Goal: Task Accomplishment & Management: Complete application form

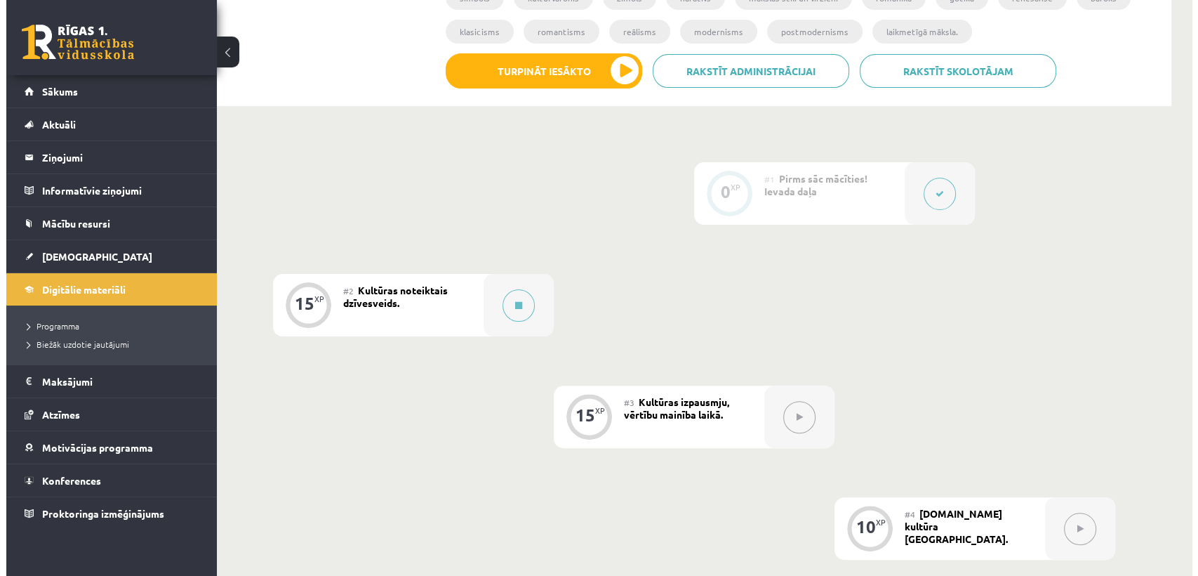
scroll to position [303, 0]
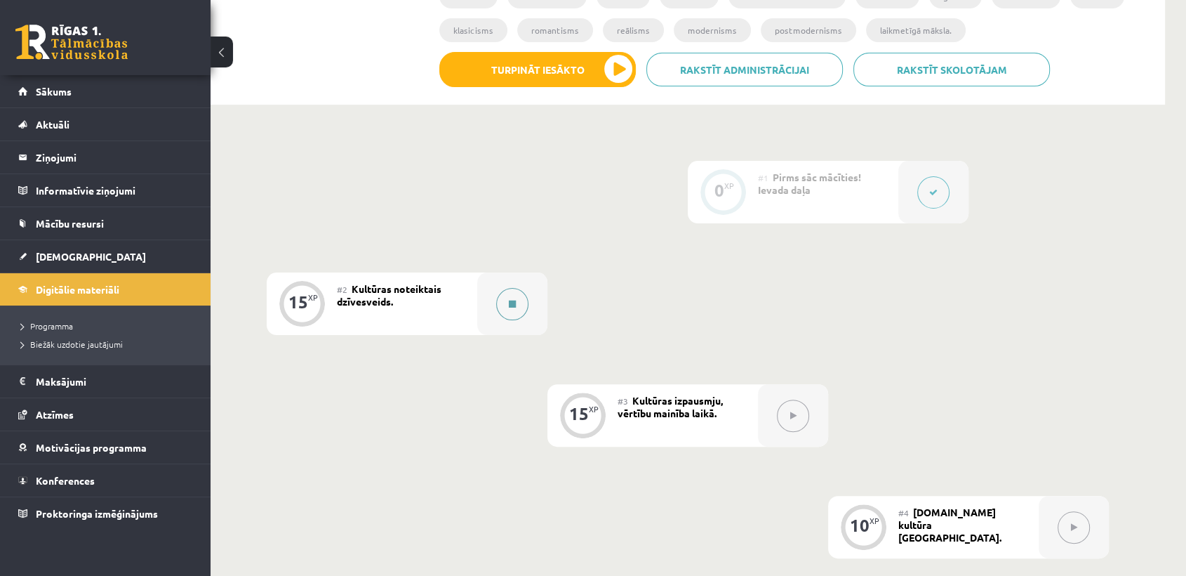
click at [517, 306] on button at bounding box center [512, 304] width 32 height 32
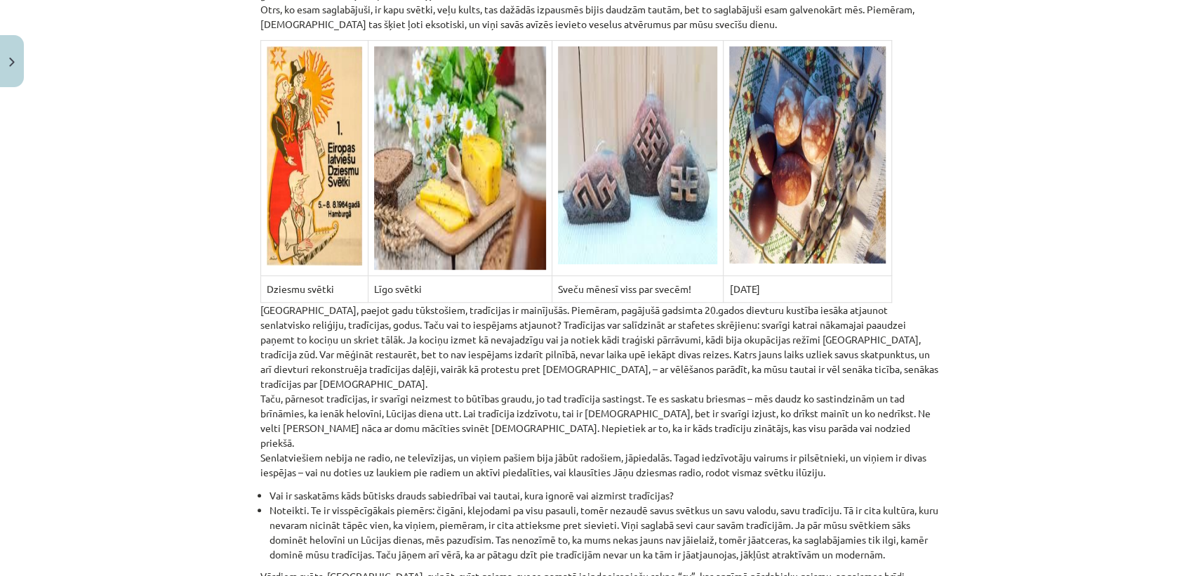
scroll to position [457, 0]
click at [100, 381] on div "Mācību tēma: Kultūras un mākslas i (vizuālā māksla) - 10. klases 2. ieskaites m…" at bounding box center [599, 288] width 1198 height 576
click at [490, 366] on p "[GEOGRAPHIC_DATA], paejot gadu tūkstošiem, tradīcijas ir mainījušās. Piemēram, …" at bounding box center [599, 390] width 678 height 177
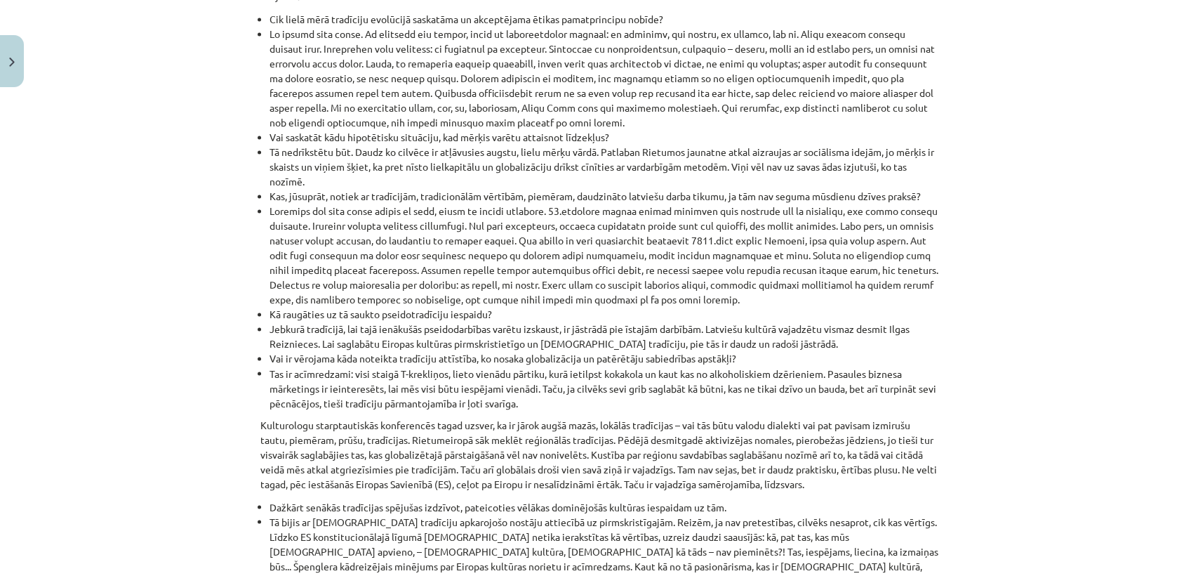
scroll to position [1550, 0]
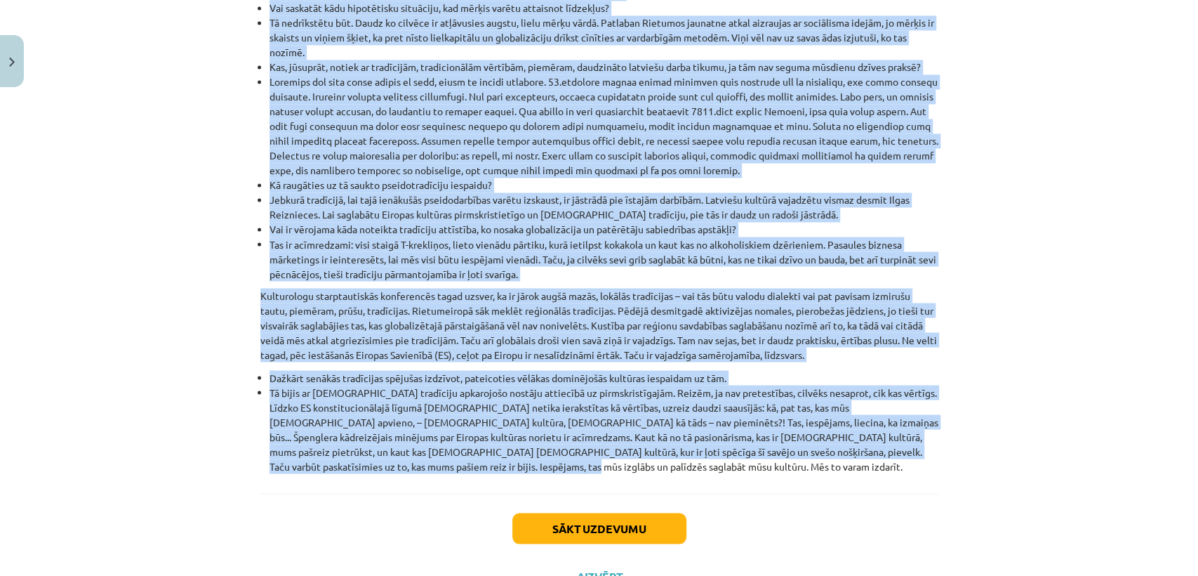
drag, startPoint x: 259, startPoint y: 49, endPoint x: 555, endPoint y: 403, distance: 461.0
copy div "Loremipsum dolor sita con adipisc elitse doeius tempo incidi, utla etdolore mag…"
click at [546, 512] on button "Sākt uzdevumu" at bounding box center [599, 527] width 174 height 31
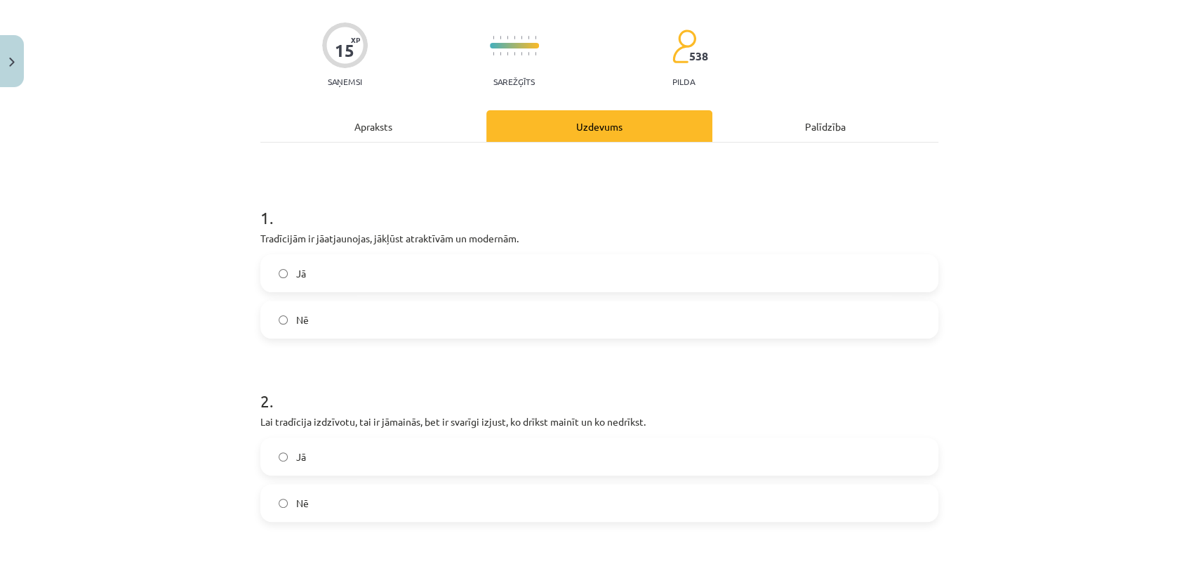
scroll to position [34, 0]
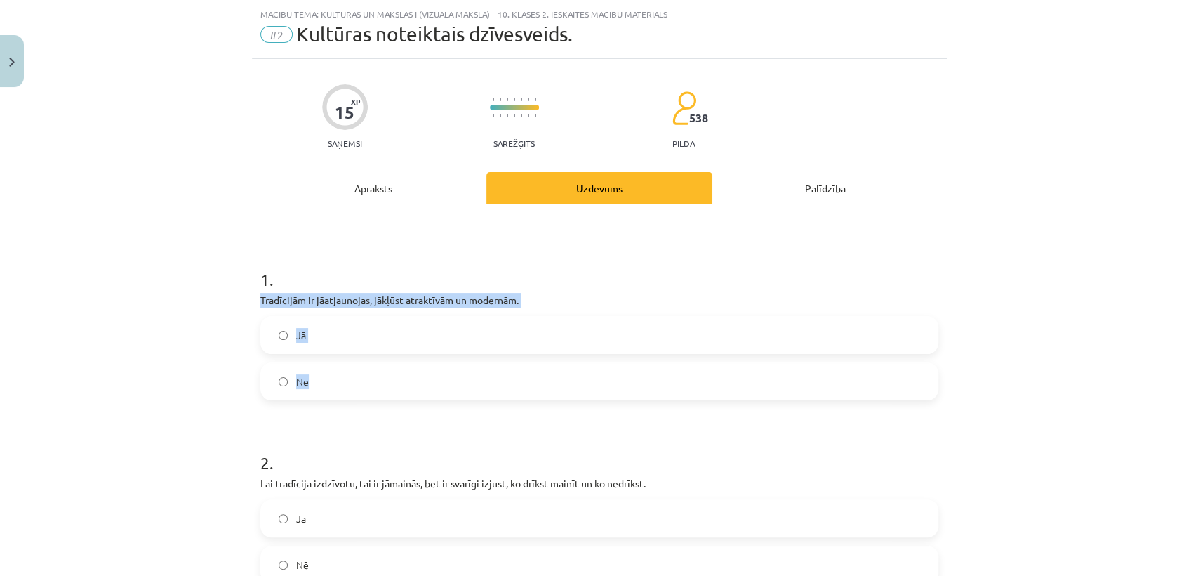
drag, startPoint x: 240, startPoint y: 293, endPoint x: 371, endPoint y: 391, distance: 163.6
click at [371, 391] on div "Mācību tēma: Kultūras un mākslas i (vizuālā māksla) - 10. klases 2. ieskaites m…" at bounding box center [599, 288] width 1198 height 576
click at [396, 186] on div "Apraksts" at bounding box center [373, 188] width 226 height 32
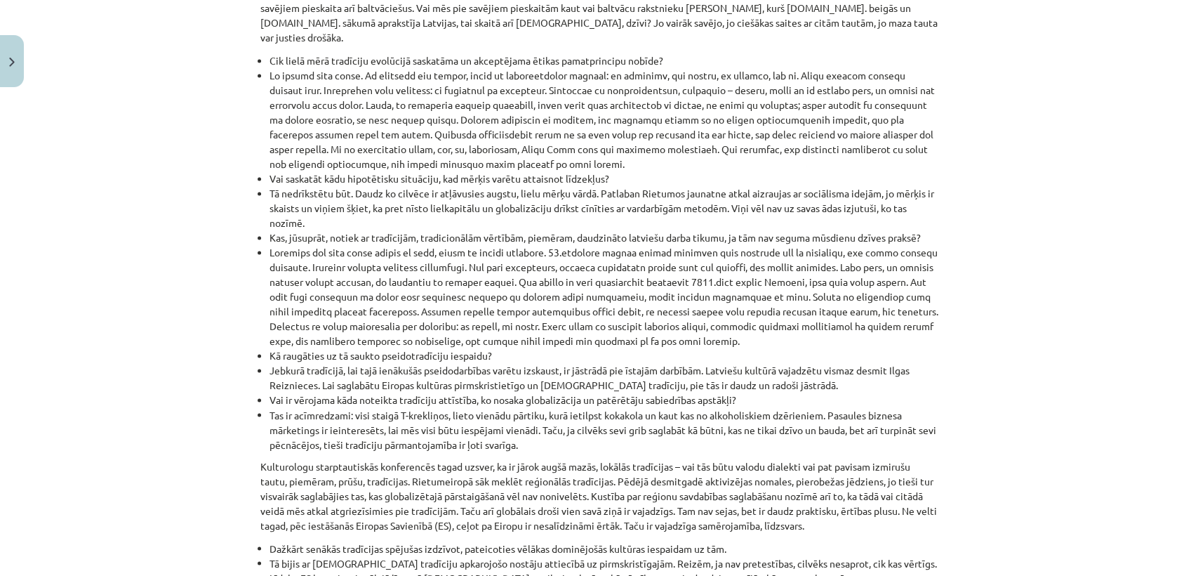
scroll to position [1550, 0]
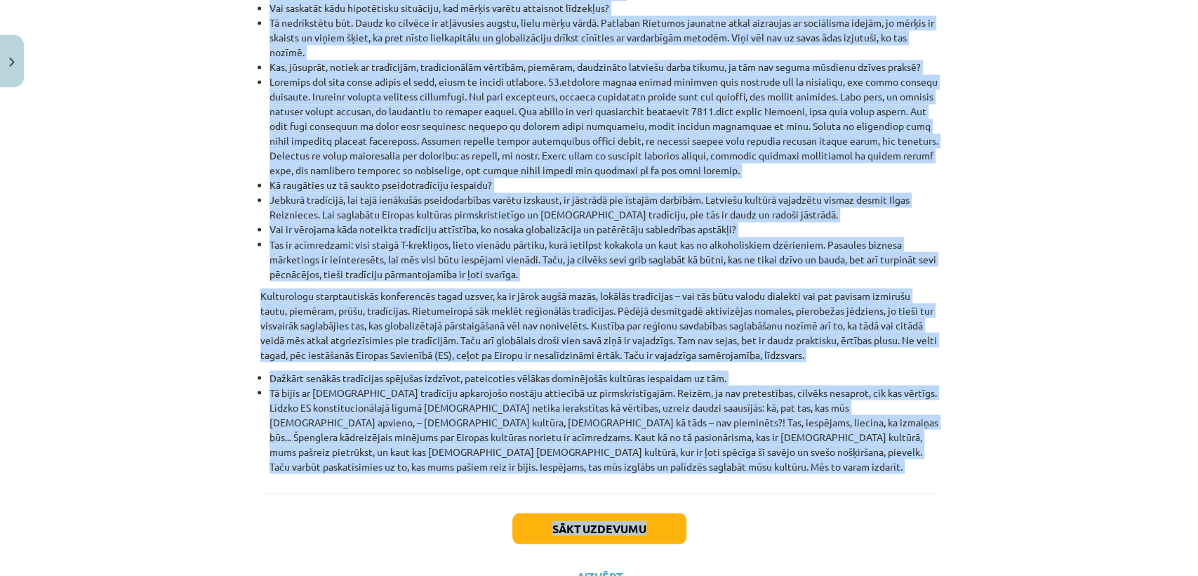
drag, startPoint x: 239, startPoint y: 241, endPoint x: 933, endPoint y: 437, distance: 721.5
click at [933, 437] on div "Mācību tēma: Kultūras un mākslas i (vizuālā māksla) - 10. klases 2. ieskaites m…" at bounding box center [599, 288] width 1198 height 576
copy div "Loremips dolorsit am consectet adipiscing. Elitseddoeius temporinc : Utlabore e…"
click at [512, 512] on button "Sākt uzdevumu" at bounding box center [599, 527] width 174 height 31
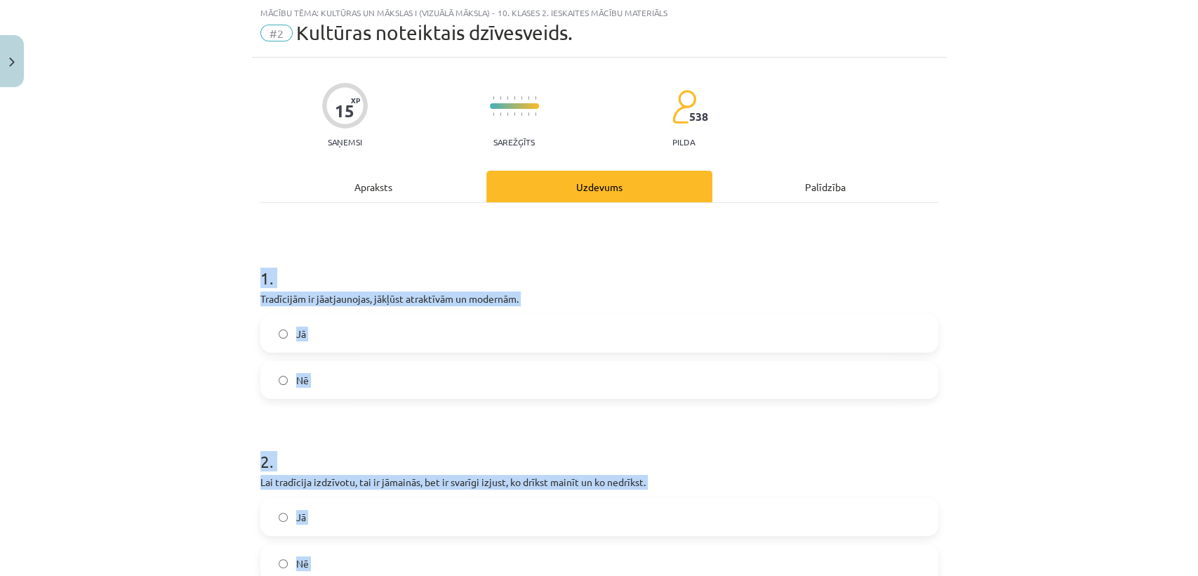
scroll to position [34, 0]
click at [161, 355] on div "Mācību tēma: Kultūras un mākslas i (vizuālā māksla) - 10. klases 2. ieskaites m…" at bounding box center [599, 288] width 1198 height 576
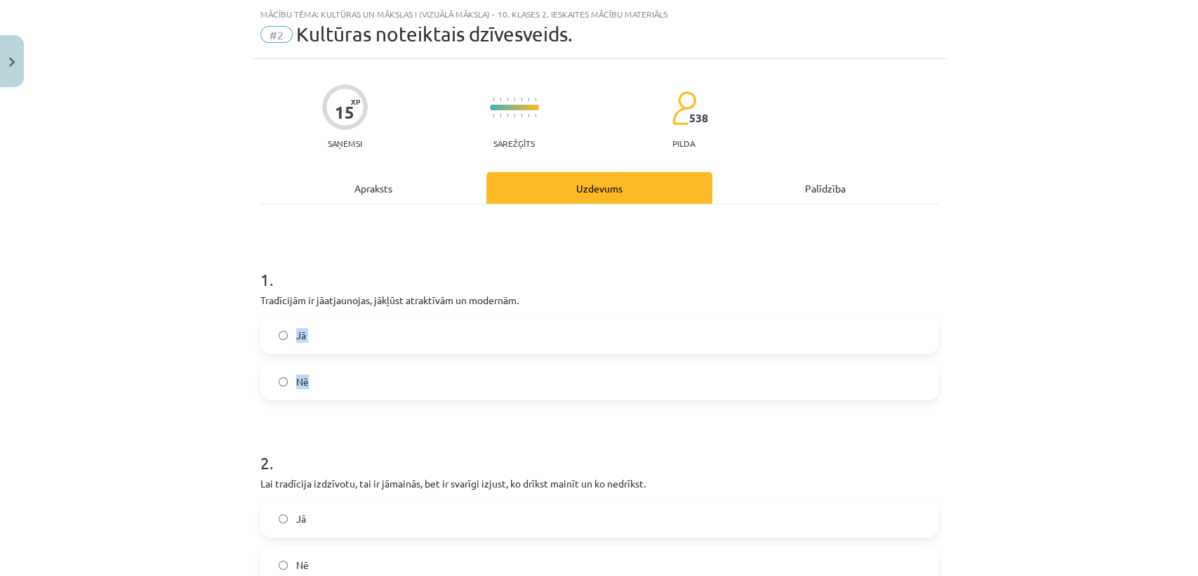
drag, startPoint x: 305, startPoint y: 361, endPoint x: 322, endPoint y: 383, distance: 28.5
click at [322, 383] on div "Jā Nē" at bounding box center [599, 358] width 678 height 84
click at [204, 332] on div "Mācību tēma: Kultūras un mākslas i (vizuālā māksla) - 10. klases 2. ieskaites m…" at bounding box center [599, 288] width 1198 height 576
drag, startPoint x: 248, startPoint y: 293, endPoint x: 314, endPoint y: 378, distance: 107.6
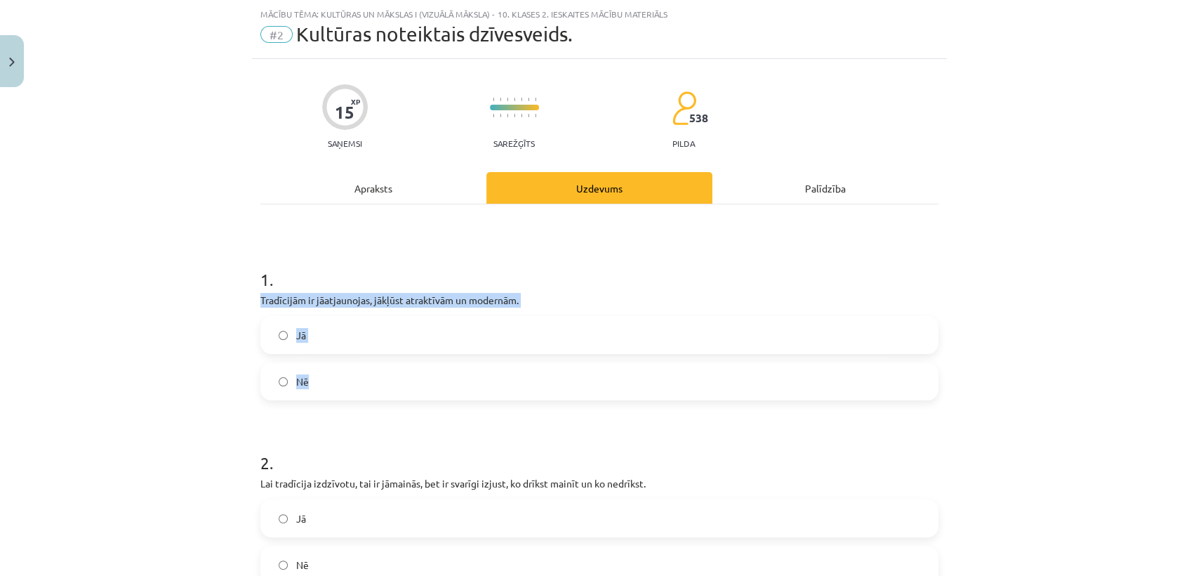
copy div "Tradīcijām ir jāatjaunojas, jākļūst atraktīvām un modernām. Jā Nē"
click at [202, 312] on div "Mācību tēma: Kultūras un mākslas i (vizuālā māksla) - 10. klases 2. ieskaites m…" at bounding box center [599, 288] width 1198 height 576
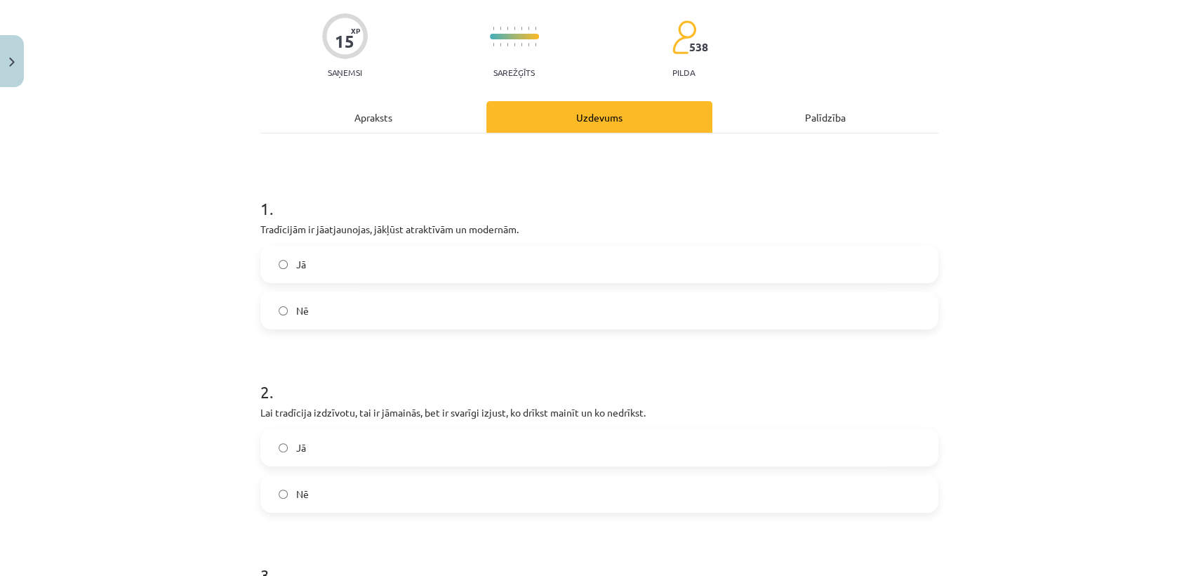
click at [330, 256] on label "Jā" at bounding box center [599, 263] width 675 height 35
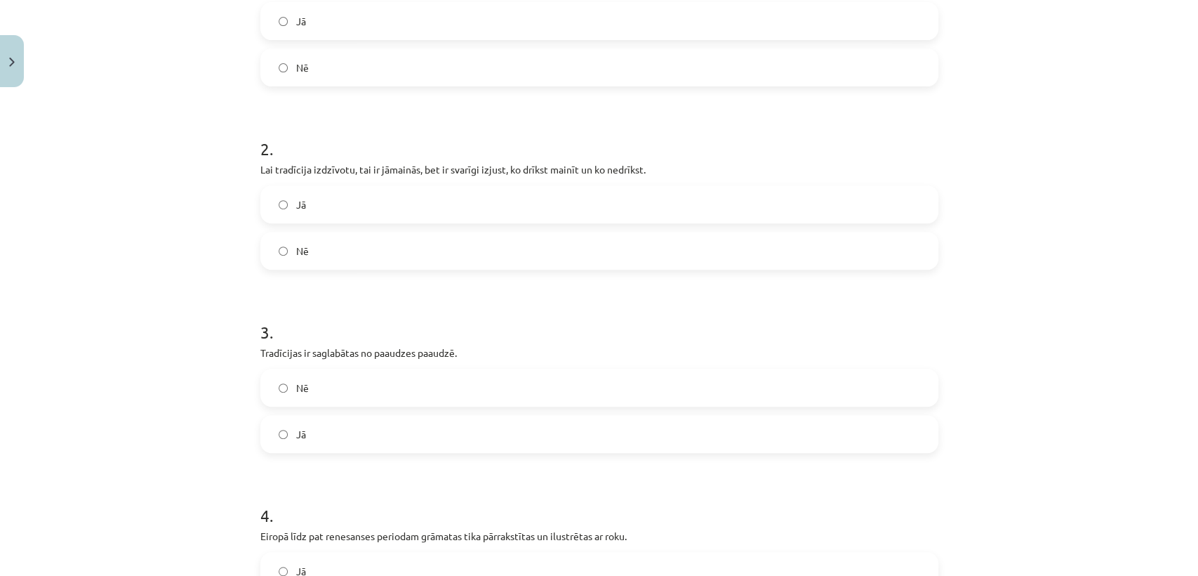
scroll to position [414, 0]
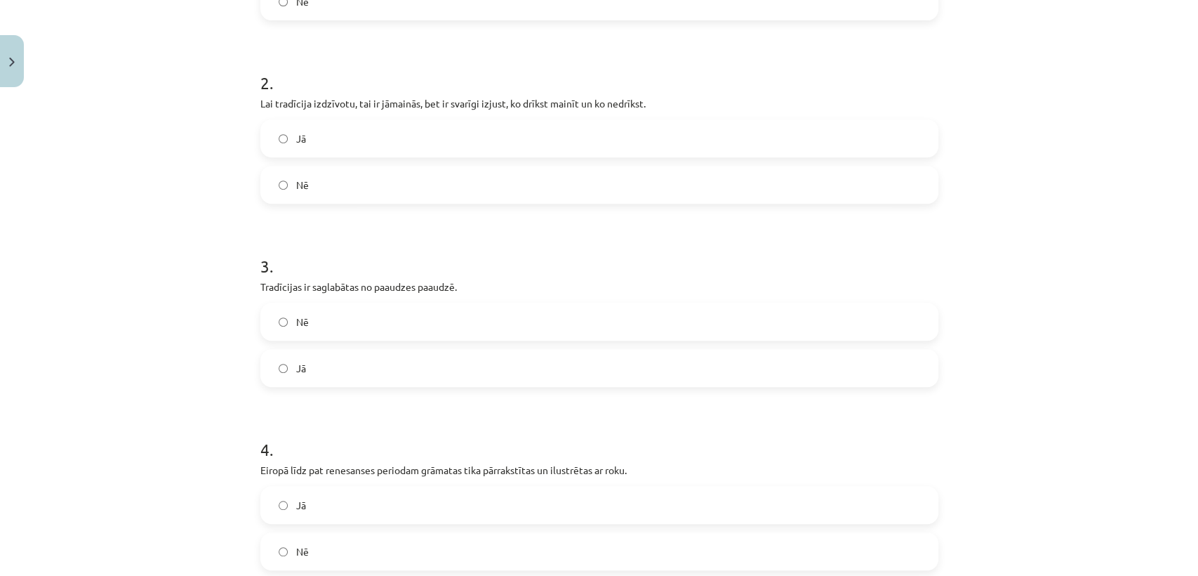
click at [293, 146] on label "Jā" at bounding box center [599, 138] width 675 height 35
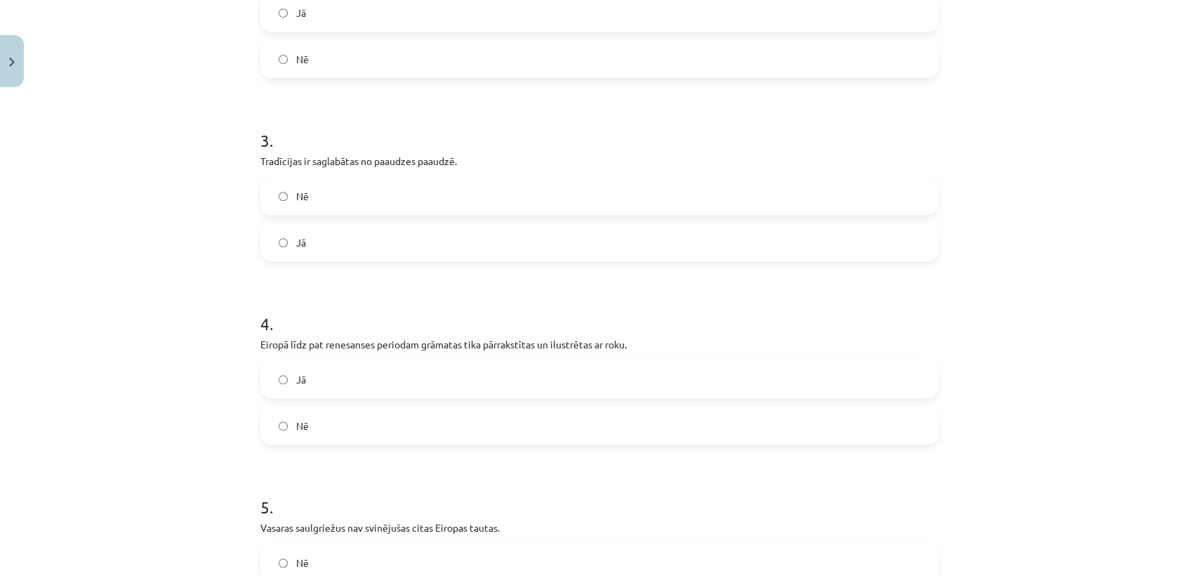
scroll to position [548, 0]
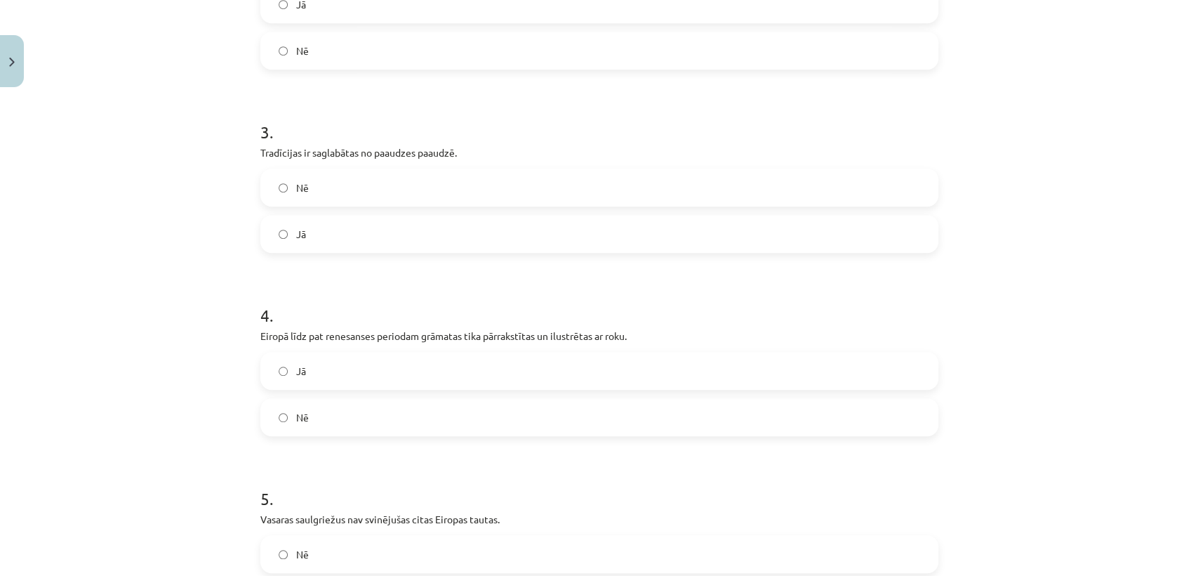
click at [281, 181] on label "Nē" at bounding box center [599, 187] width 675 height 35
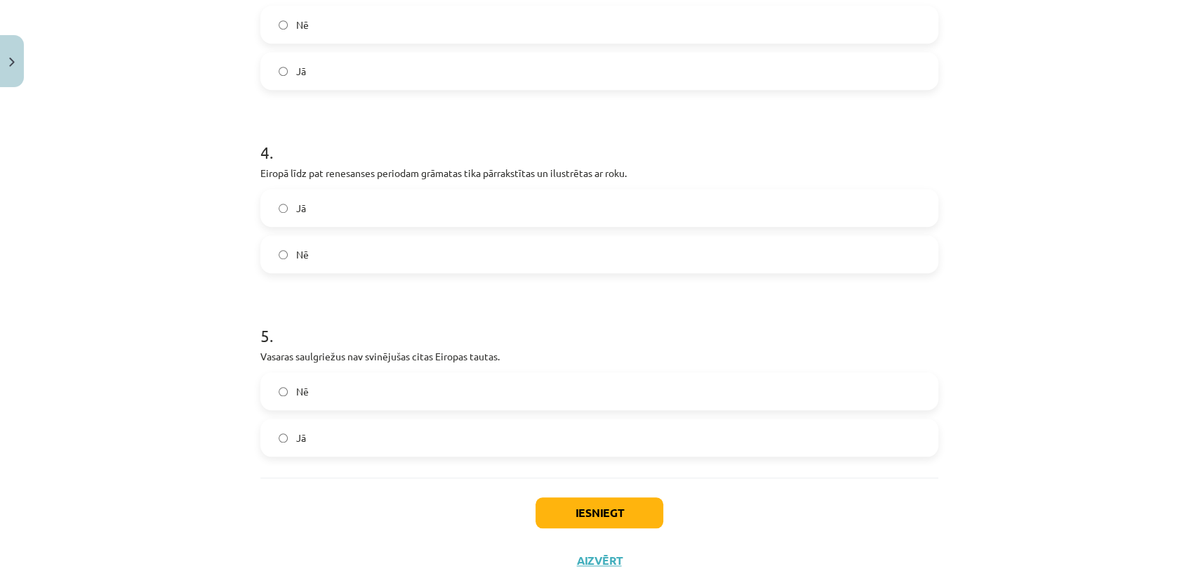
scroll to position [755, 0]
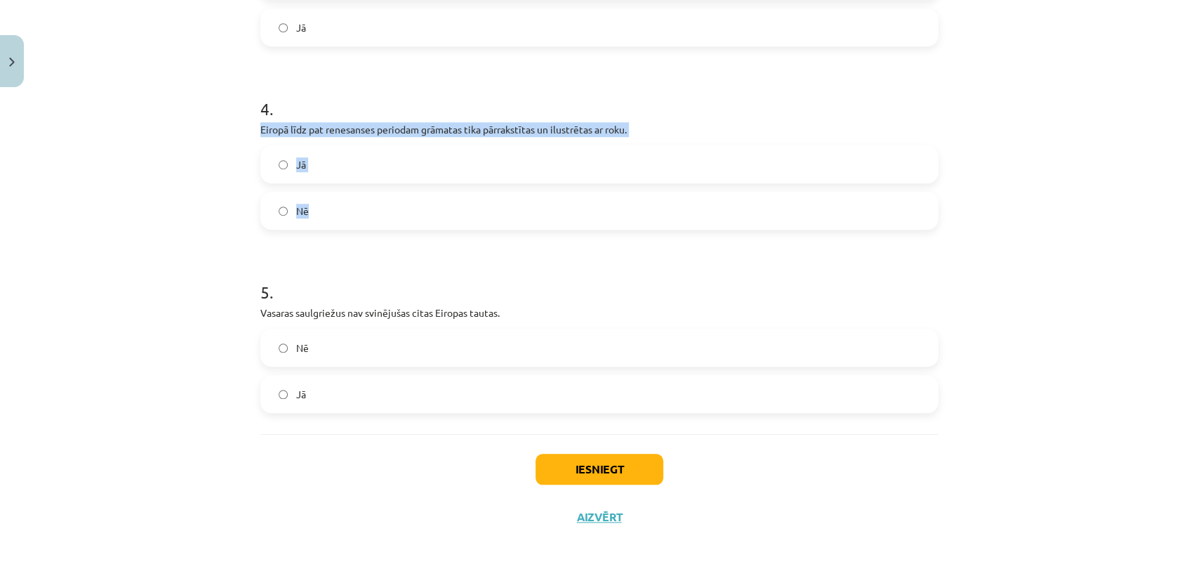
drag, startPoint x: 250, startPoint y: 120, endPoint x: 331, endPoint y: 199, distance: 113.7
copy div "Eiropā līdz pat renesanses periodam grāmatas tika pārrakstītas un ilustrētas ar…"
click at [345, 162] on label "Jā" at bounding box center [599, 164] width 675 height 35
click at [303, 339] on label "Nē" at bounding box center [599, 347] width 675 height 35
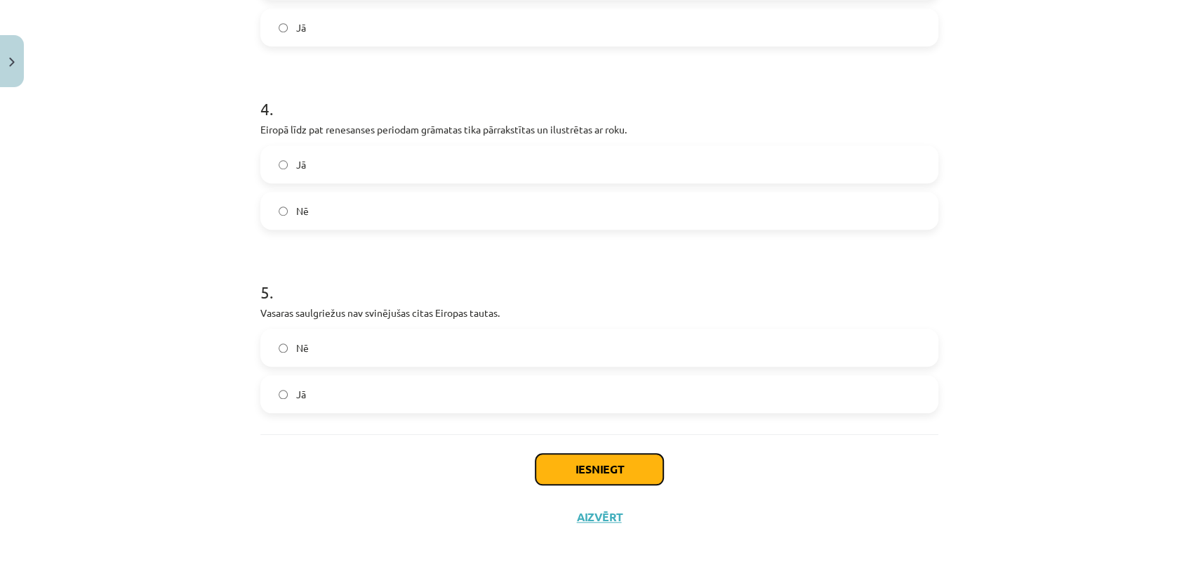
click at [575, 462] on button "Iesniegt" at bounding box center [600, 468] width 128 height 31
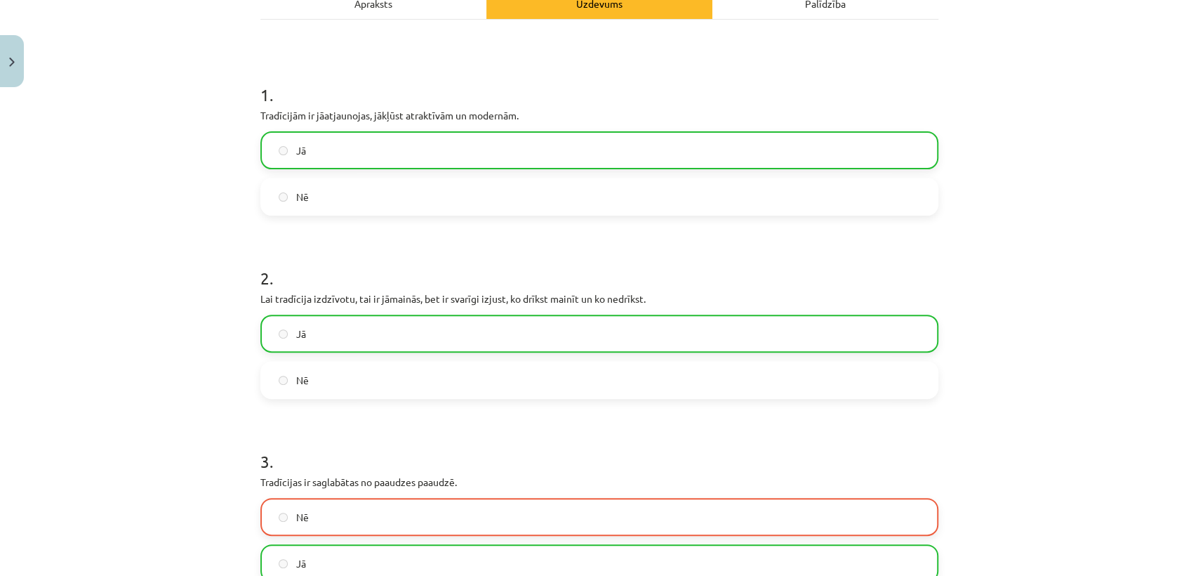
scroll to position [0, 0]
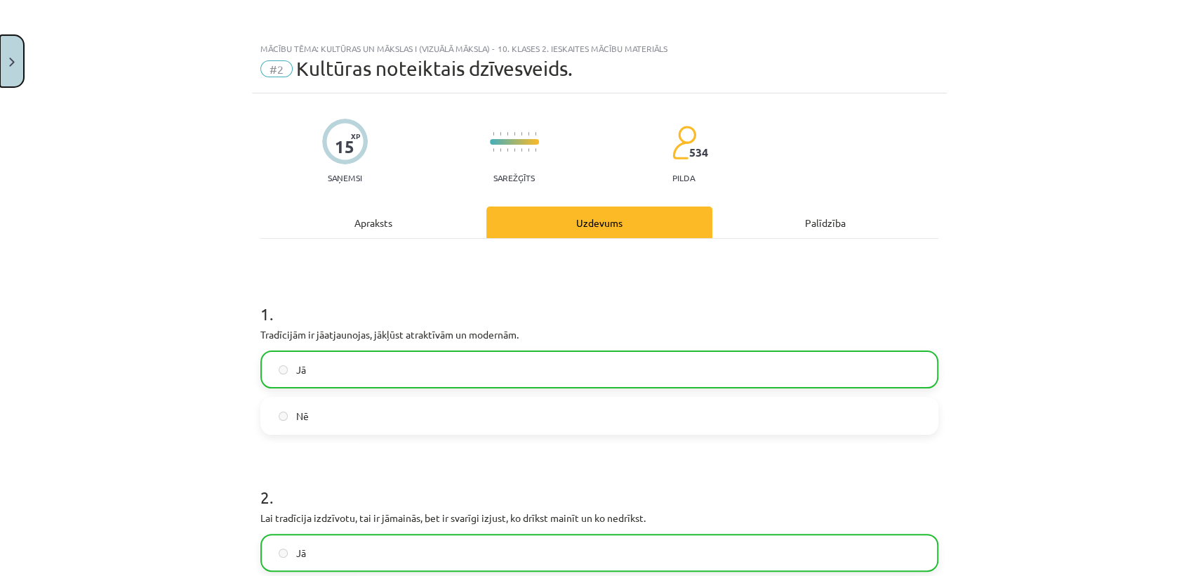
click at [6, 54] on button "Close" at bounding box center [12, 61] width 24 height 52
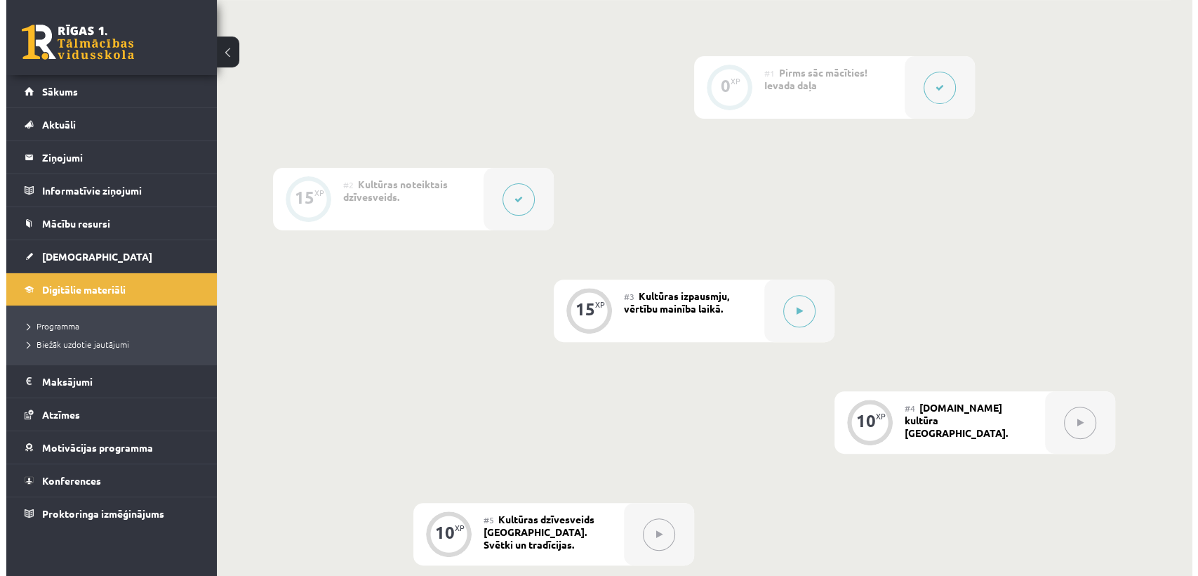
scroll to position [409, 0]
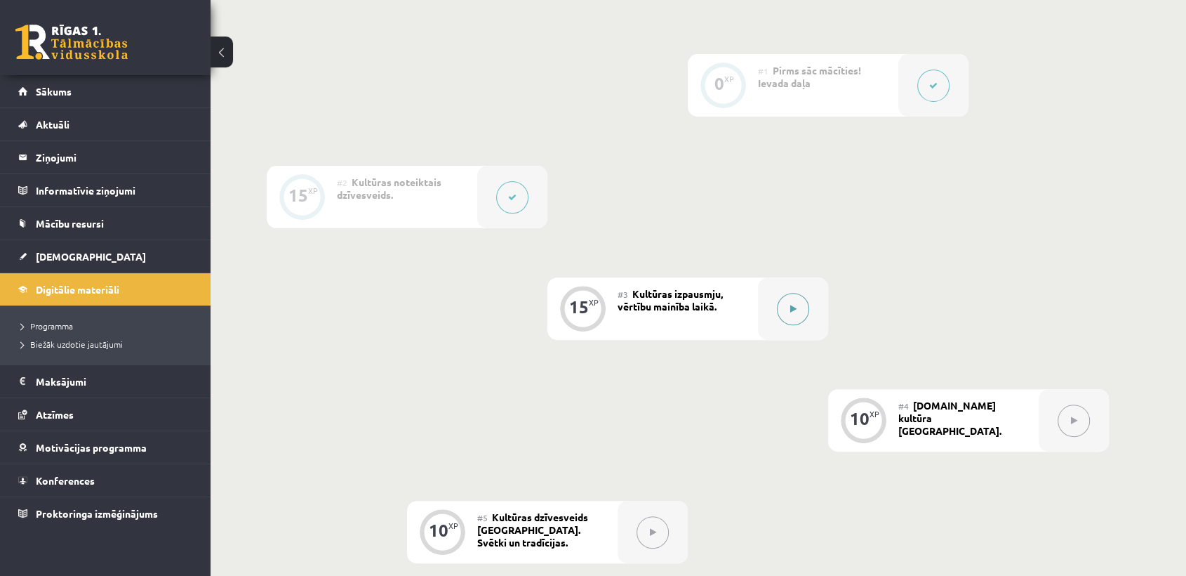
click at [781, 310] on button at bounding box center [793, 309] width 32 height 32
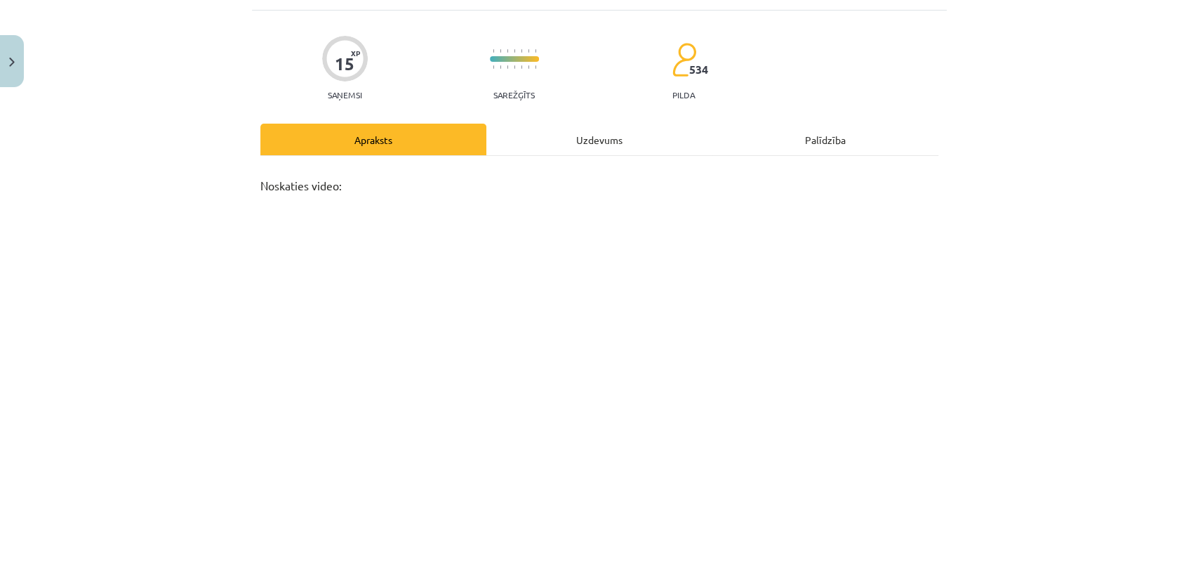
scroll to position [0, 0]
